Goal: Information Seeking & Learning: Learn about a topic

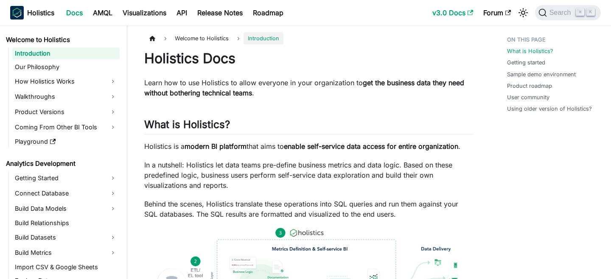
click at [462, 13] on link "v3.0 Docs" at bounding box center [453, 13] width 51 height 14
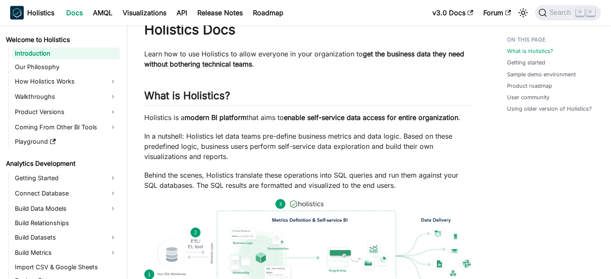
scroll to position [35, 0]
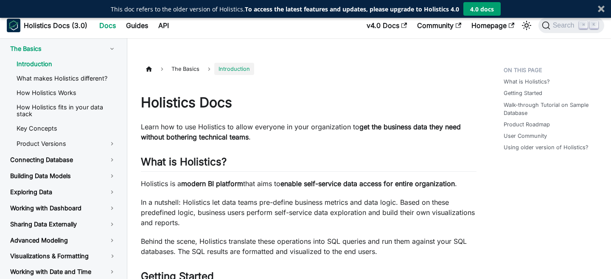
scroll to position [11, 0]
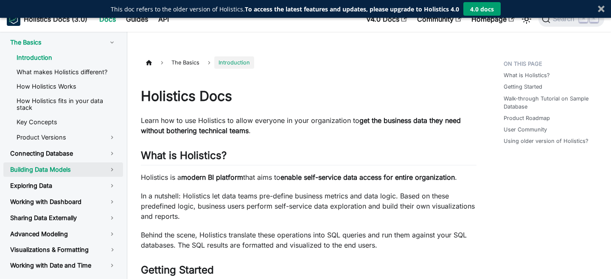
click at [49, 168] on link "Building Data Models" at bounding box center [63, 170] width 120 height 14
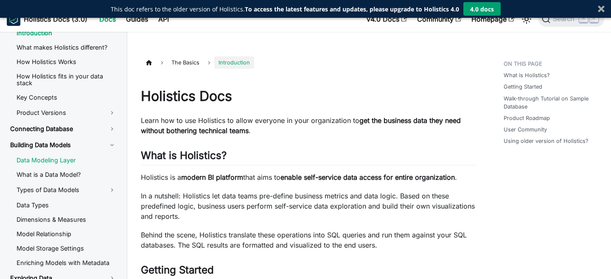
scroll to position [27, 0]
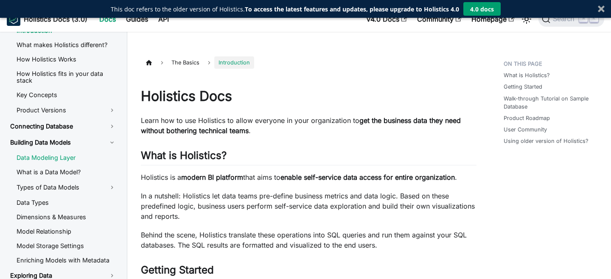
click at [65, 152] on link "Data Modeling Layer" at bounding box center [66, 158] width 113 height 13
